Goal: Task Accomplishment & Management: Use online tool/utility

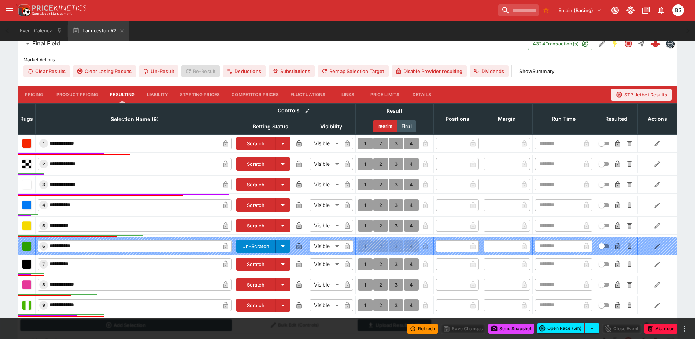
scroll to position [256, 0]
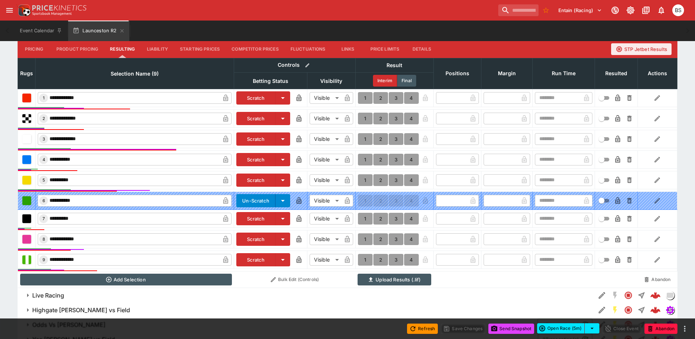
click at [364, 179] on button "1" at bounding box center [365, 180] width 15 height 12
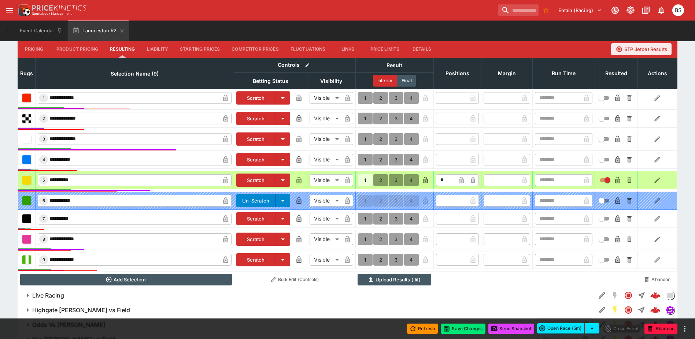
type input "*"
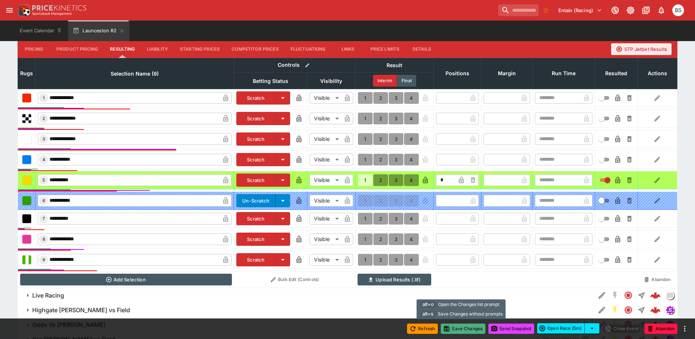
click at [462, 329] on button "Save Changes" at bounding box center [463, 328] width 45 height 10
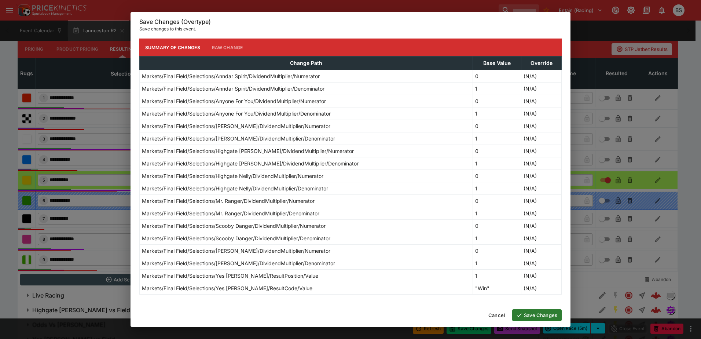
click at [536, 314] on button "Save Changes" at bounding box center [536, 315] width 49 height 12
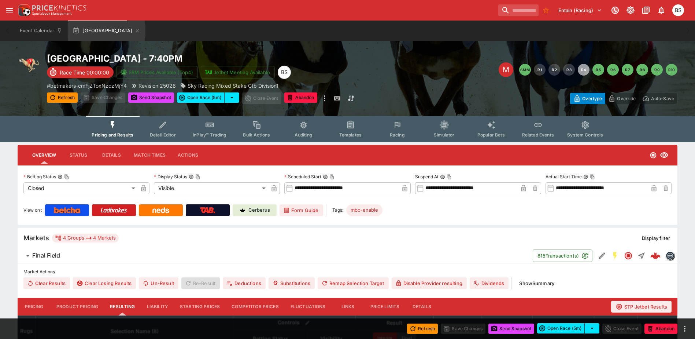
type input "*"
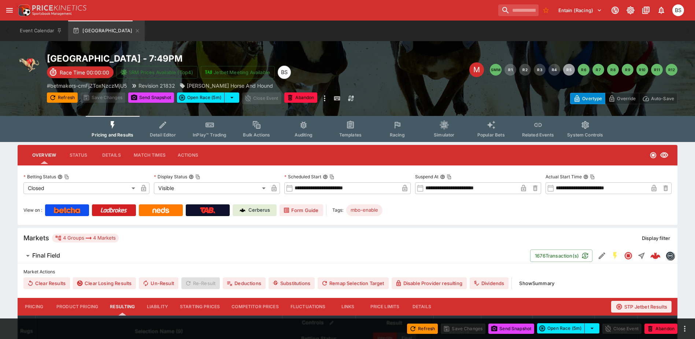
type input "*"
